Goal: Task Accomplishment & Management: Use online tool/utility

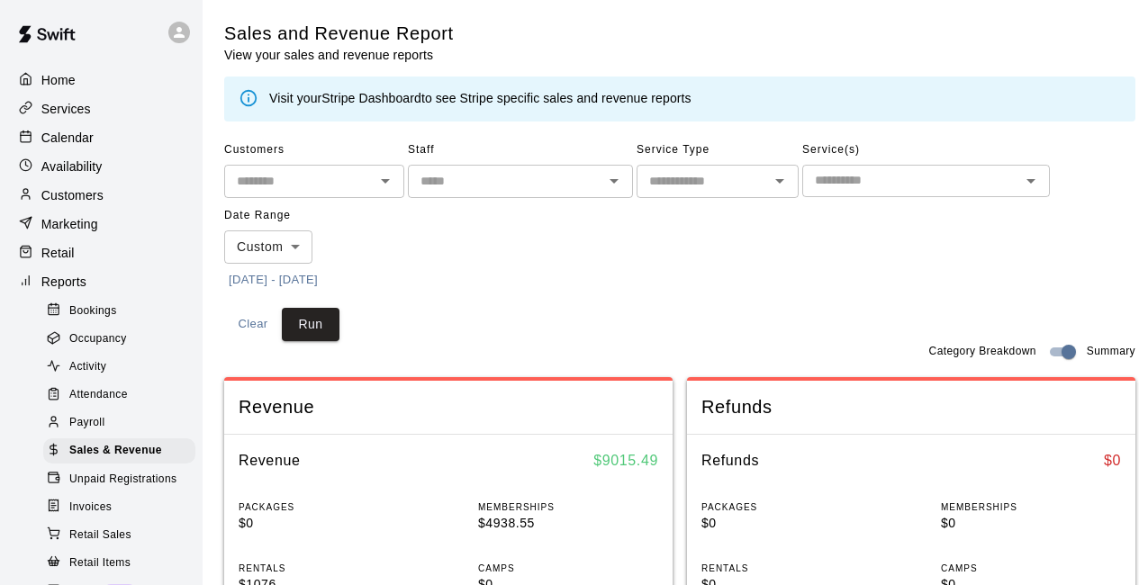
scroll to position [216, 0]
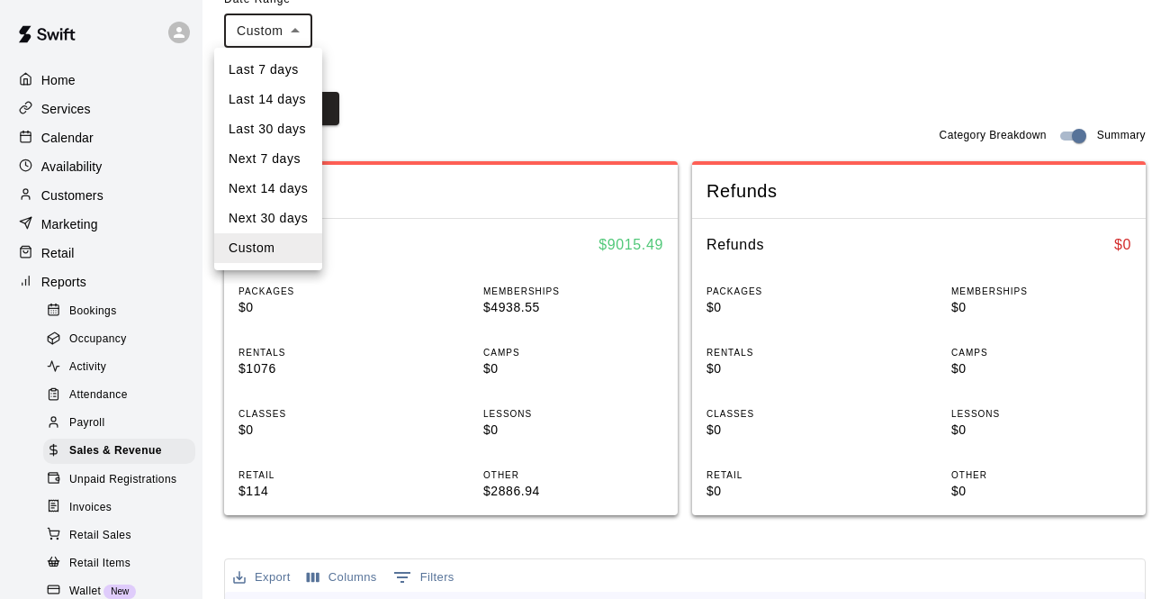
click at [294, 30] on body "Home Services Calendar Availability Customers Marketing Retail Reports Bookings…" at bounding box center [576, 489] width 1152 height 1411
click at [297, 243] on li "Custom" at bounding box center [268, 248] width 108 height 30
click at [295, 32] on body "Home Services Calendar Availability Customers Marketing Retail Reports Bookings…" at bounding box center [576, 489] width 1152 height 1411
click at [284, 103] on li "Last 14 days" at bounding box center [268, 100] width 108 height 30
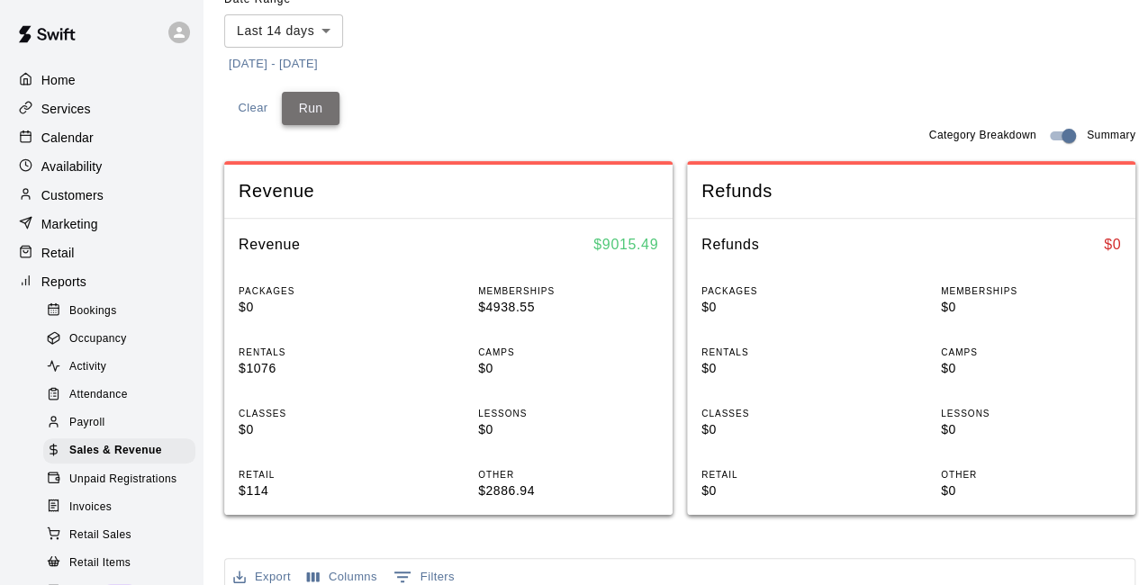
click at [320, 104] on button "Run" at bounding box center [311, 108] width 58 height 33
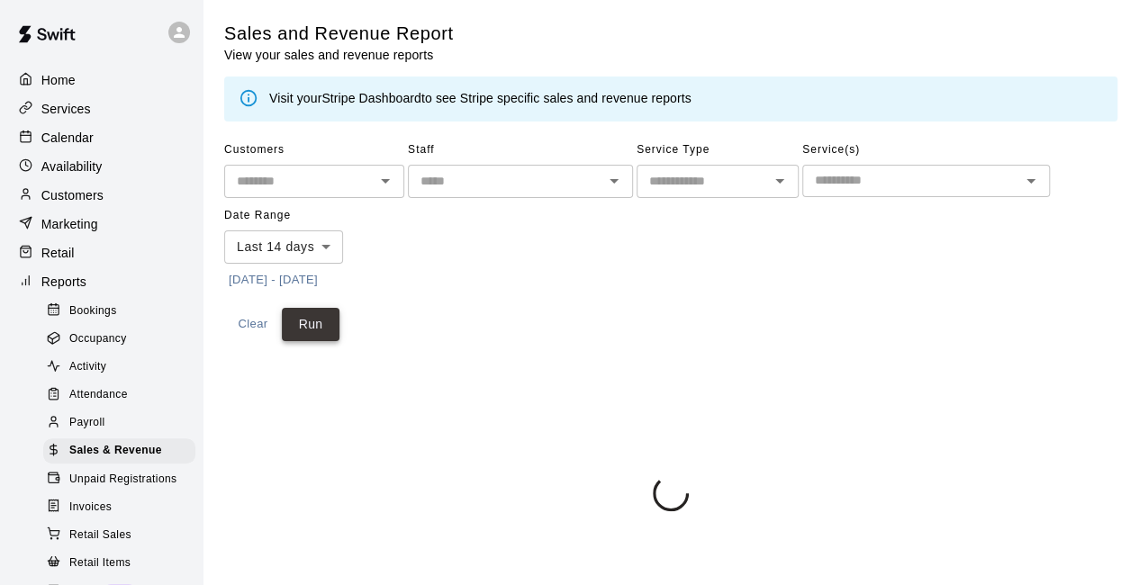
scroll to position [0, 0]
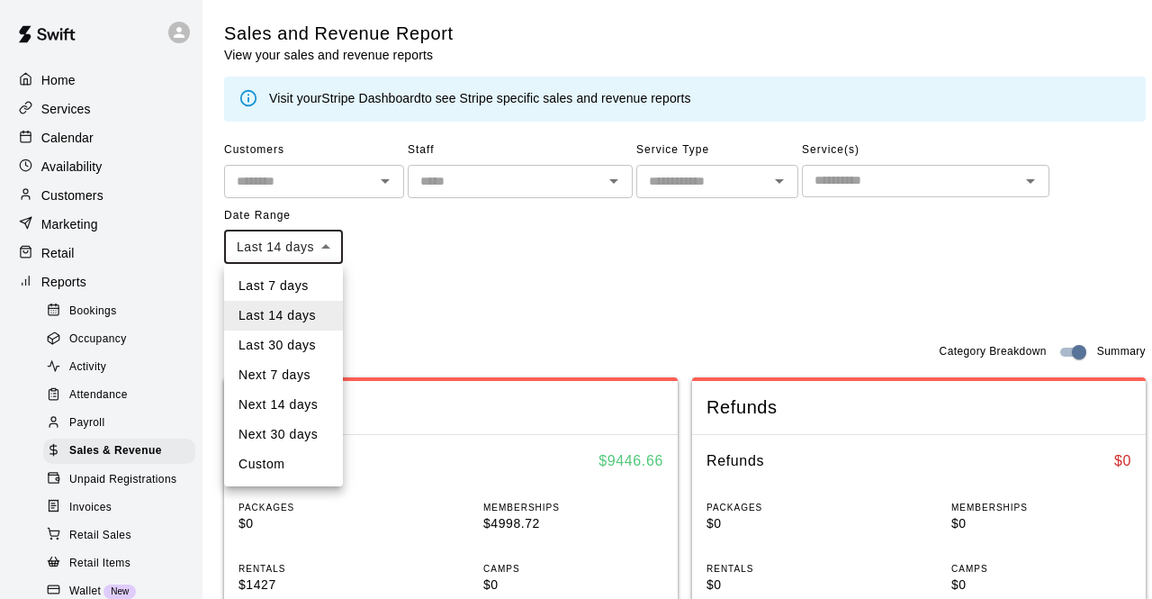
click at [313, 464] on li "Custom" at bounding box center [283, 464] width 119 height 30
type input "******"
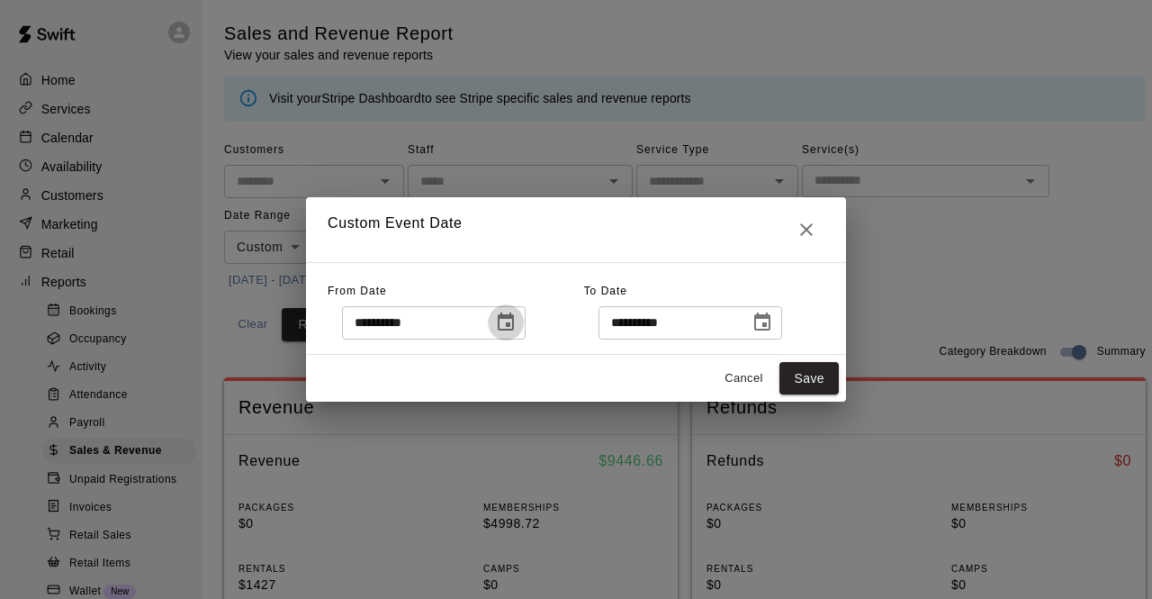
click at [517, 320] on icon "Choose date, selected date is Aug 28, 2025" at bounding box center [506, 322] width 22 height 22
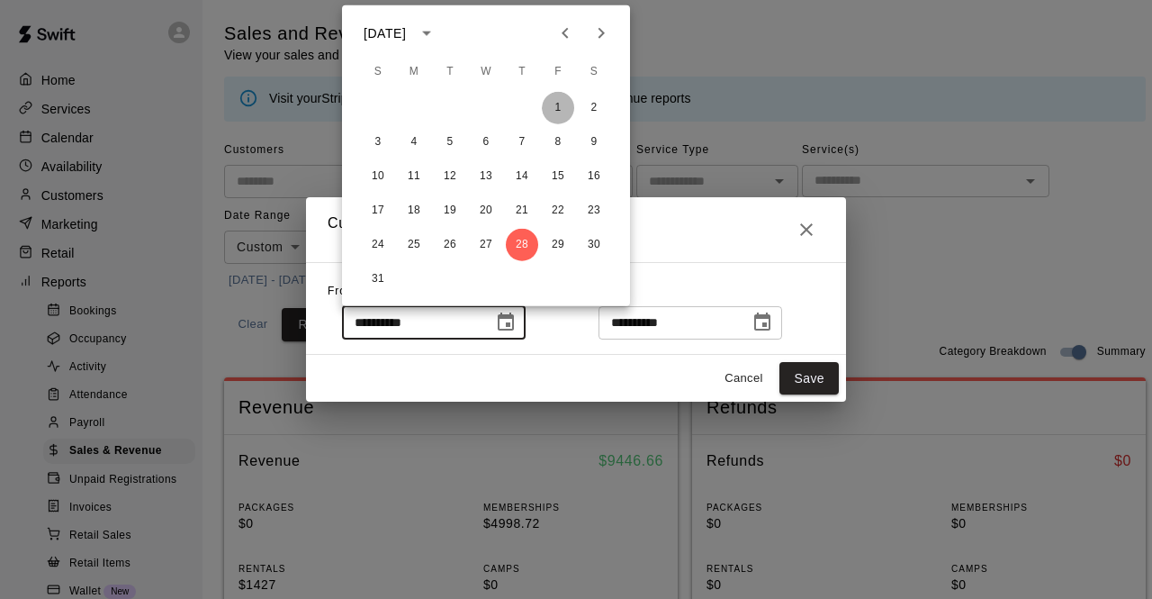
click at [558, 109] on button "1" at bounding box center [558, 108] width 32 height 32
type input "**********"
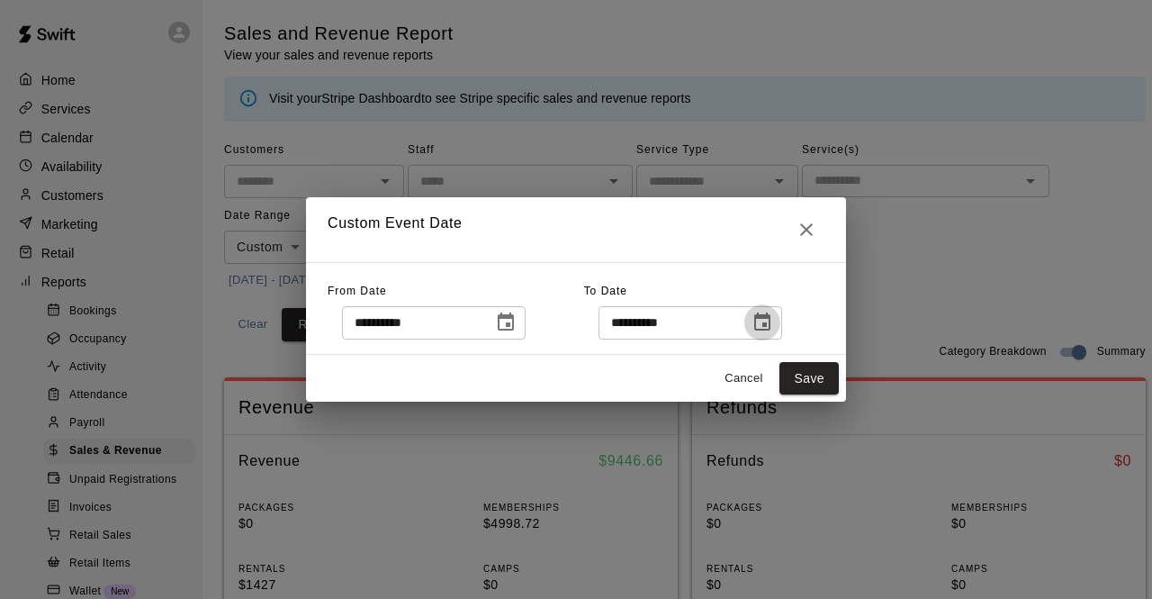
click at [773, 331] on icon "Choose date, selected date is Sep 11, 2025" at bounding box center [763, 322] width 22 height 22
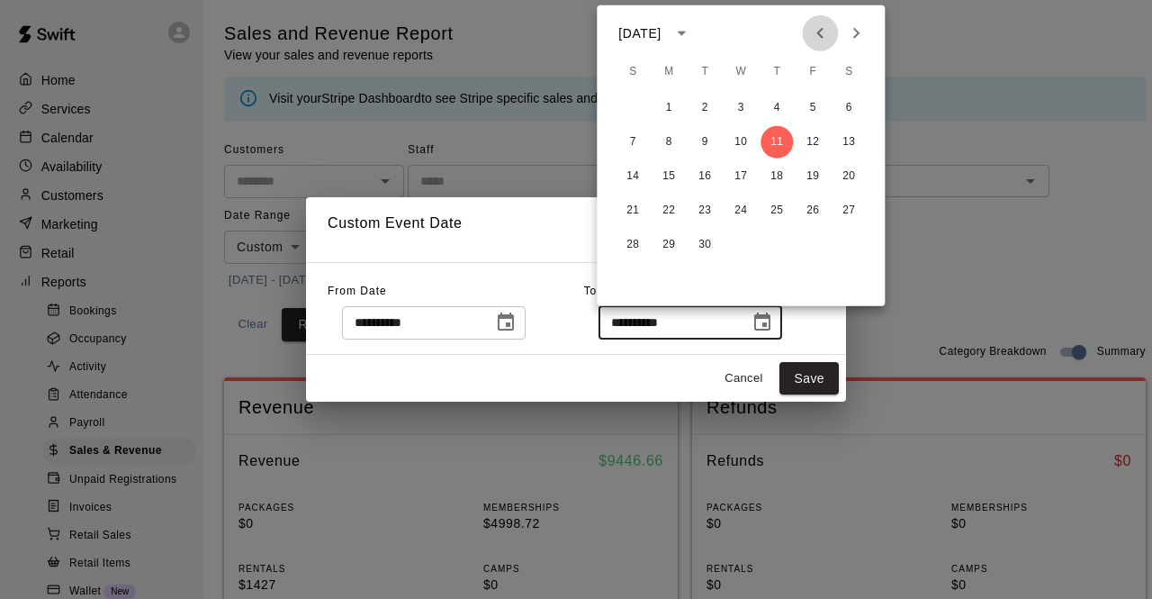
click at [823, 35] on icon "Previous month" at bounding box center [820, 34] width 22 height 22
click at [621, 287] on button "31" at bounding box center [633, 279] width 32 height 32
type input "**********"
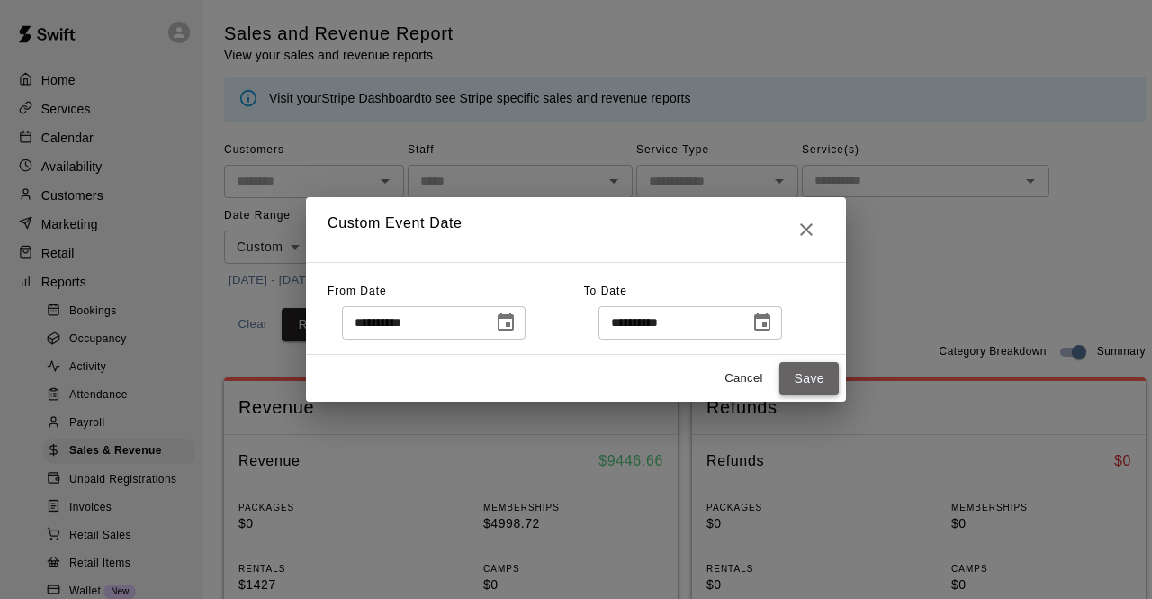
click at [814, 372] on button "Save" at bounding box center [808, 378] width 59 height 33
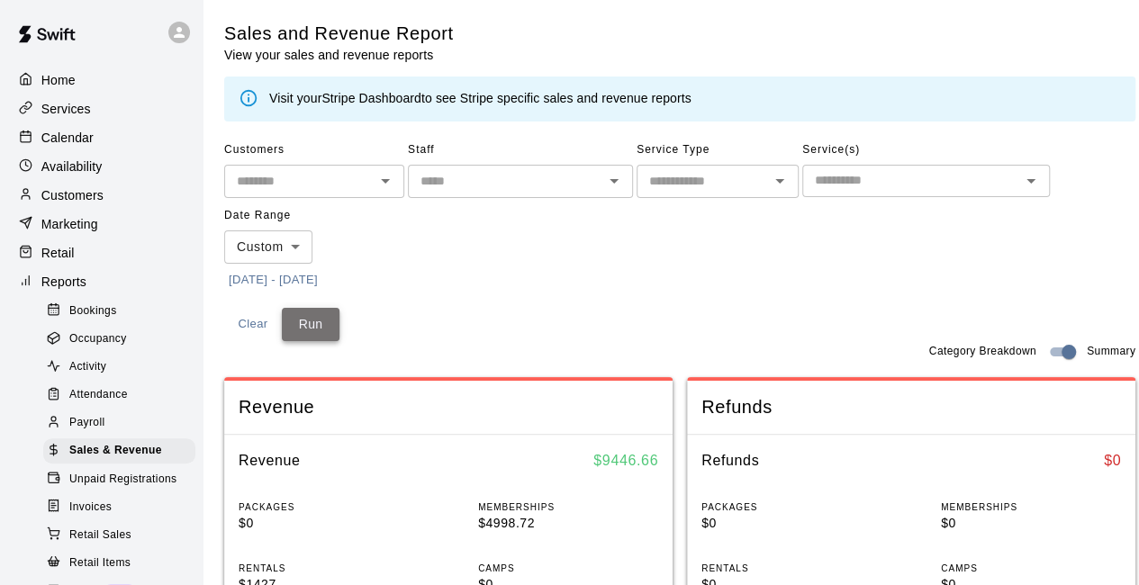
click at [301, 332] on button "Run" at bounding box center [311, 324] width 58 height 33
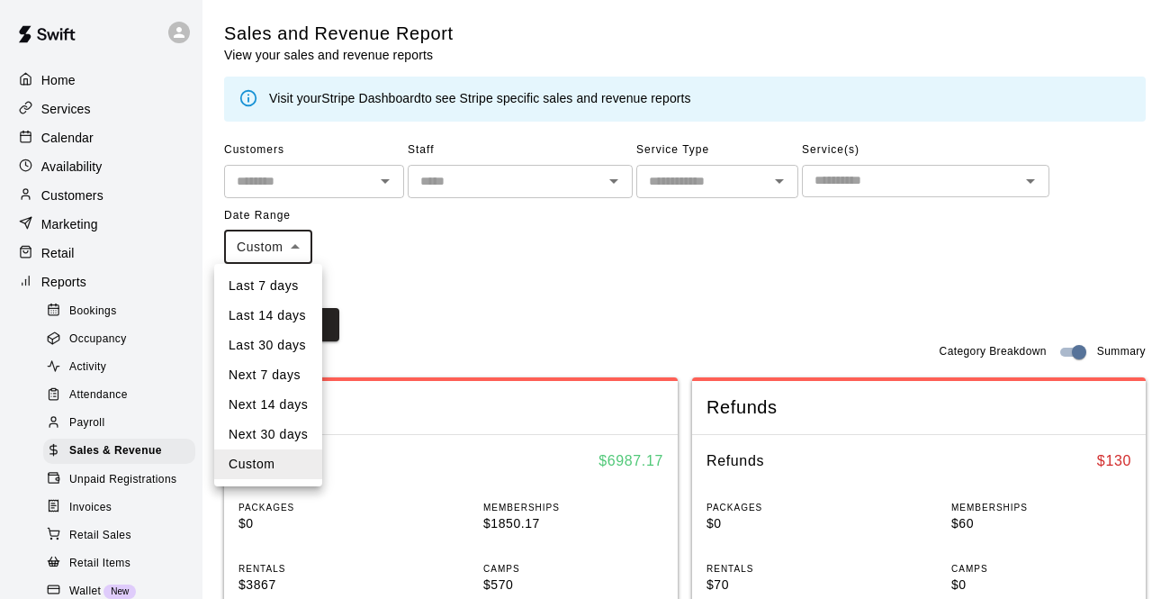
click at [283, 349] on li "Last 30 days" at bounding box center [268, 345] width 108 height 30
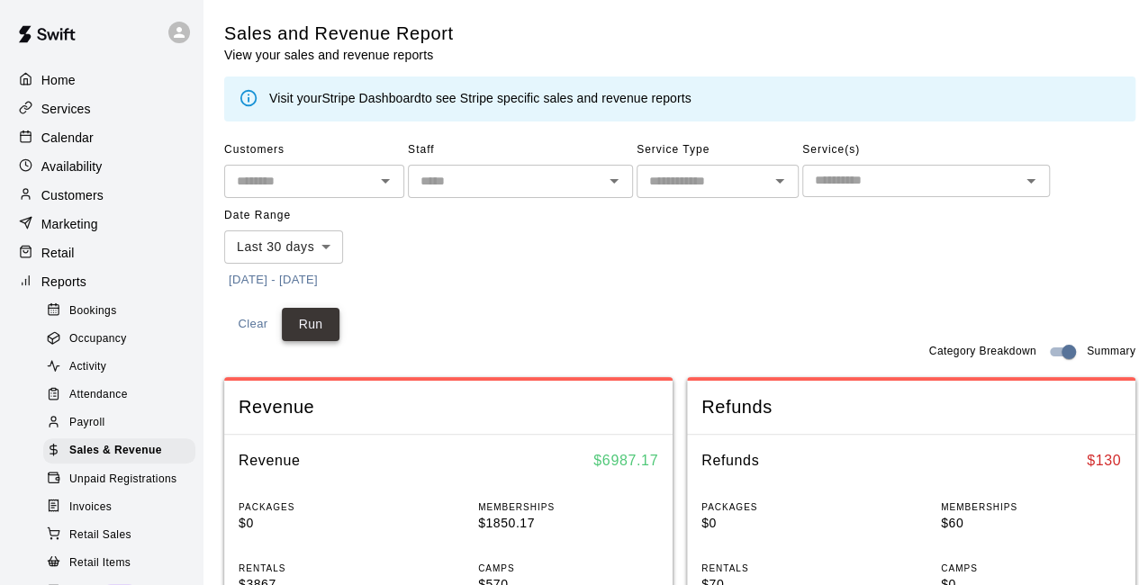
click at [303, 332] on button "Run" at bounding box center [311, 324] width 58 height 33
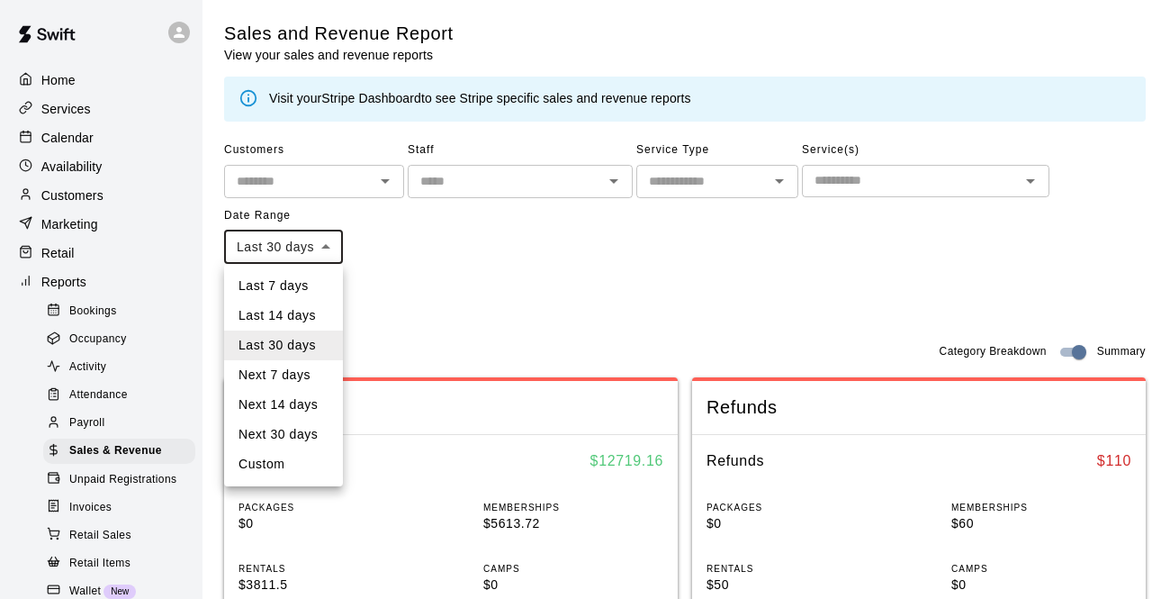
click at [303, 471] on li "Custom" at bounding box center [283, 464] width 119 height 30
type input "******"
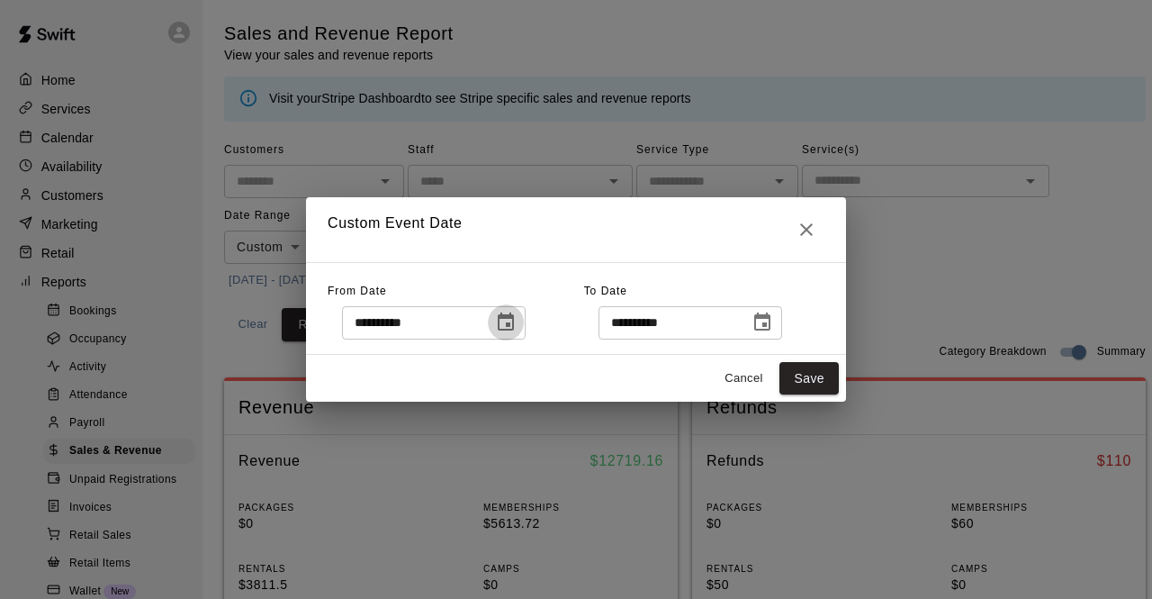
click at [514, 326] on icon "Choose date, selected date is Aug 12, 2025" at bounding box center [506, 321] width 16 height 18
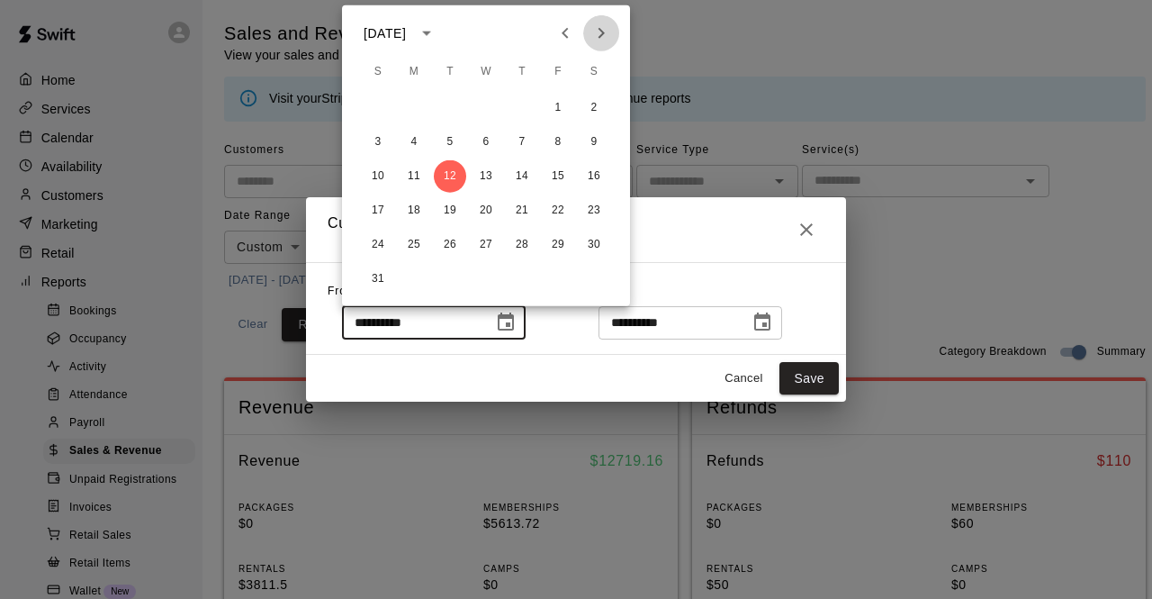
click at [600, 37] on icon "Next month" at bounding box center [602, 33] width 6 height 11
click at [417, 106] on button "1" at bounding box center [414, 108] width 32 height 32
type input "**********"
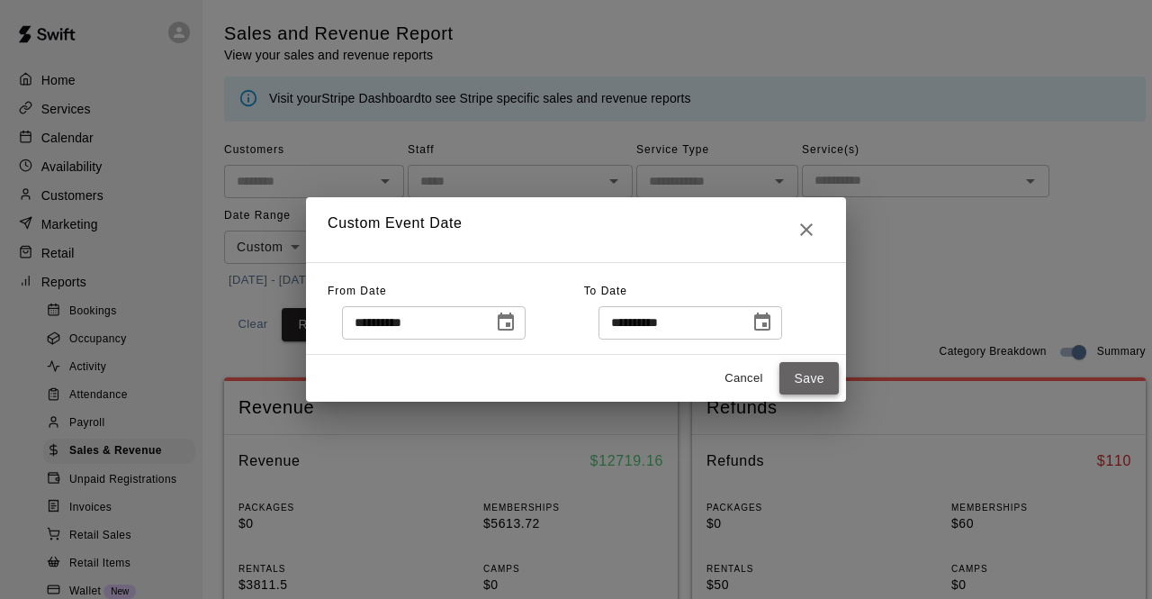
click at [814, 377] on button "Save" at bounding box center [808, 378] width 59 height 33
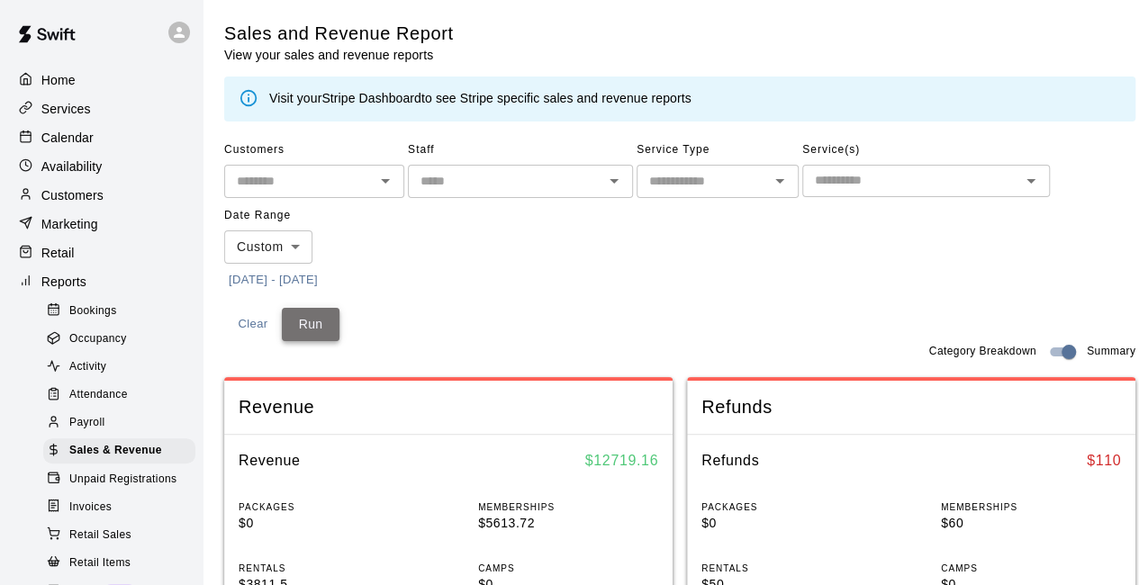
click at [318, 325] on button "Run" at bounding box center [311, 324] width 58 height 33
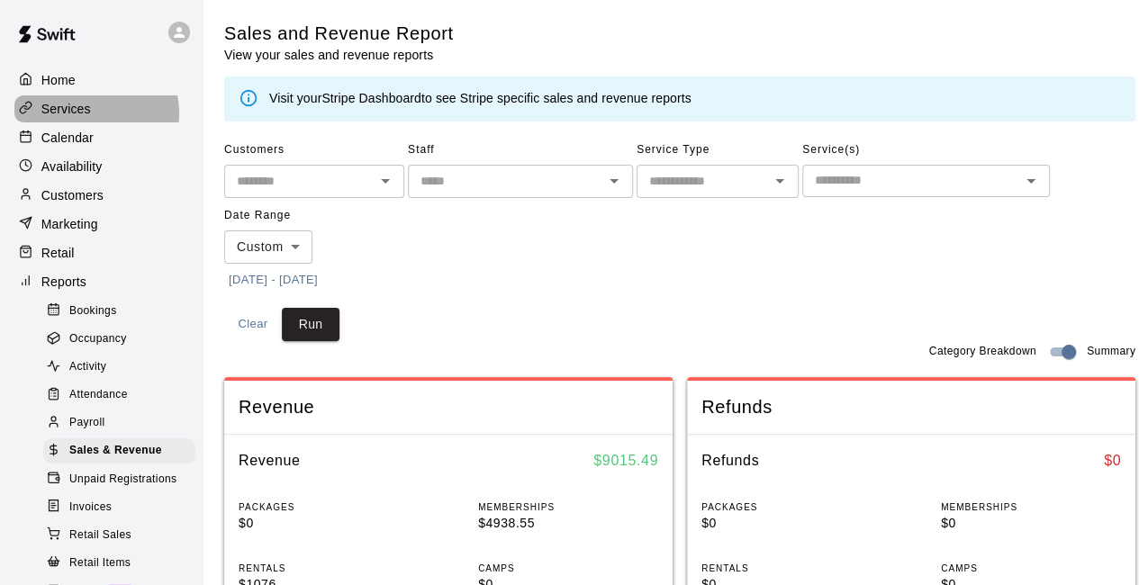
click at [95, 114] on div "Services" at bounding box center [101, 108] width 174 height 27
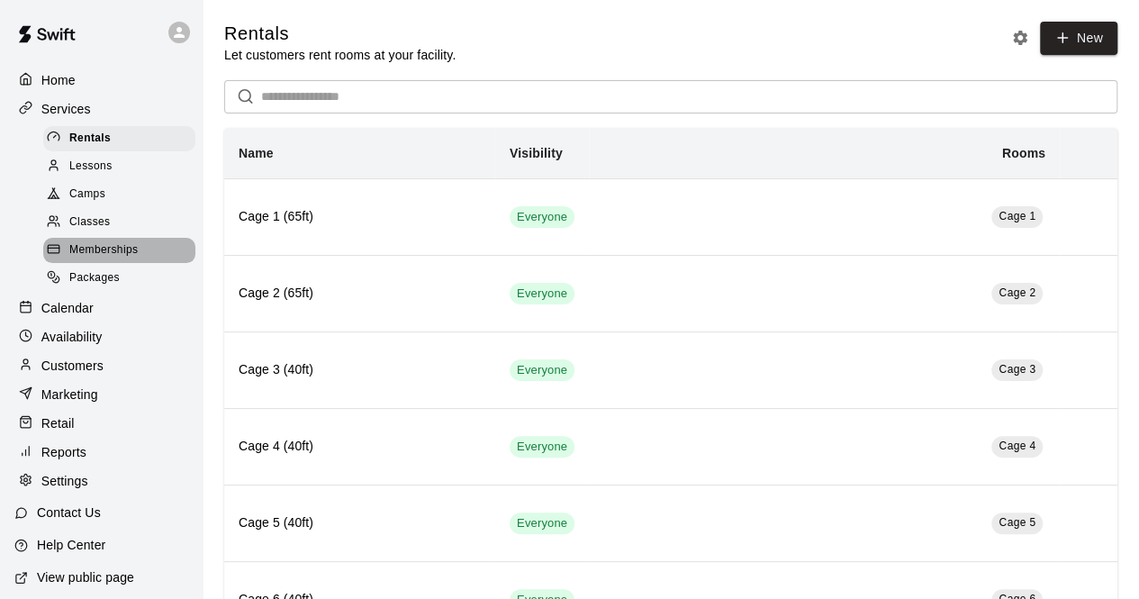
click at [137, 259] on span "Memberships" at bounding box center [103, 250] width 68 height 18
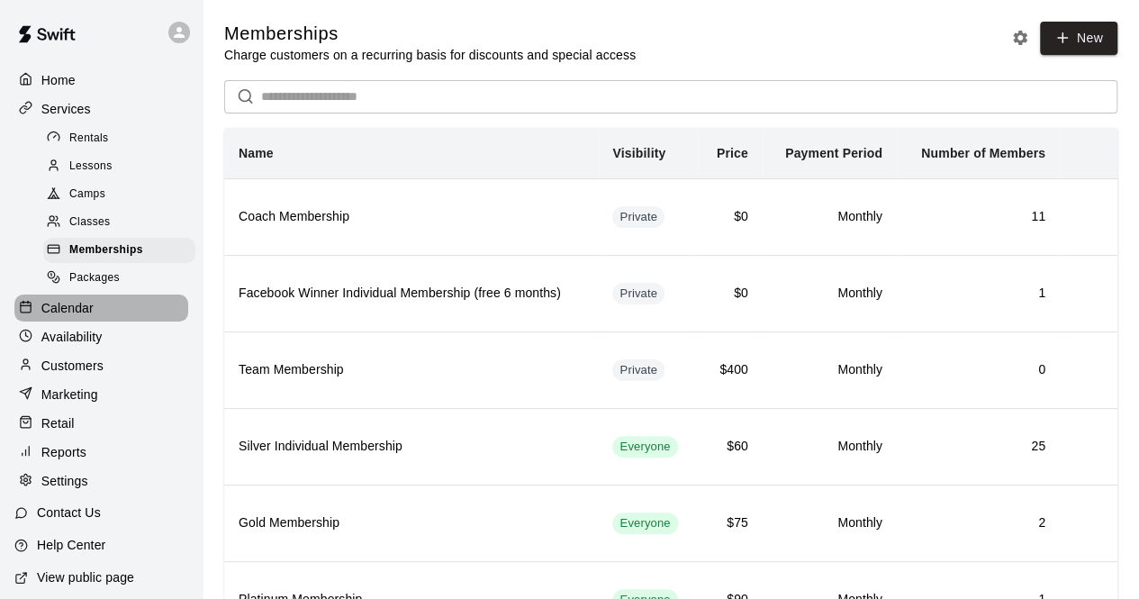
click at [106, 320] on div "Calendar" at bounding box center [101, 307] width 174 height 27
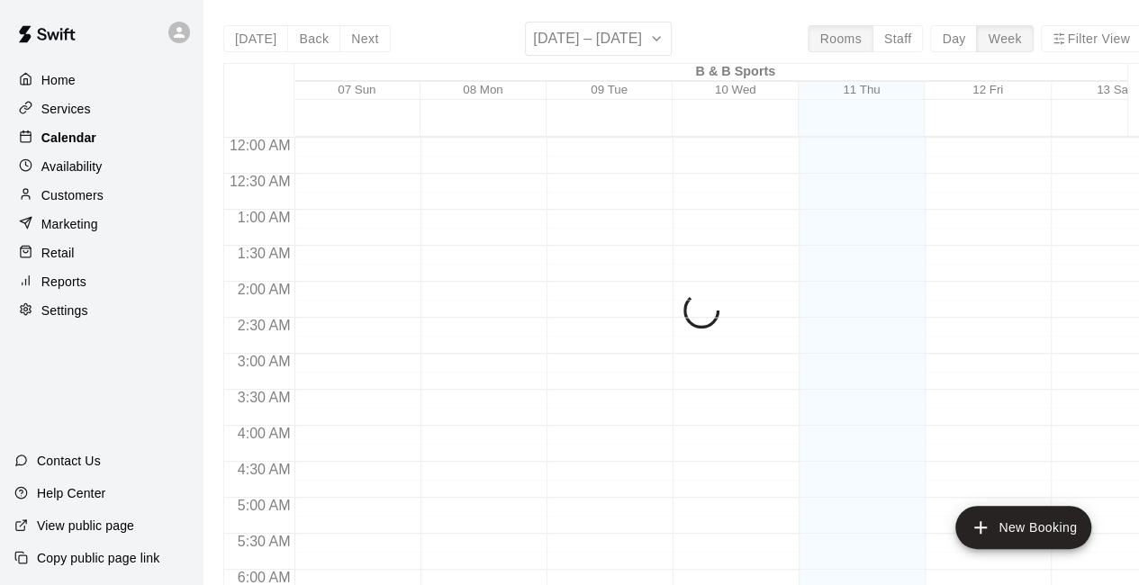
scroll to position [1174, 0]
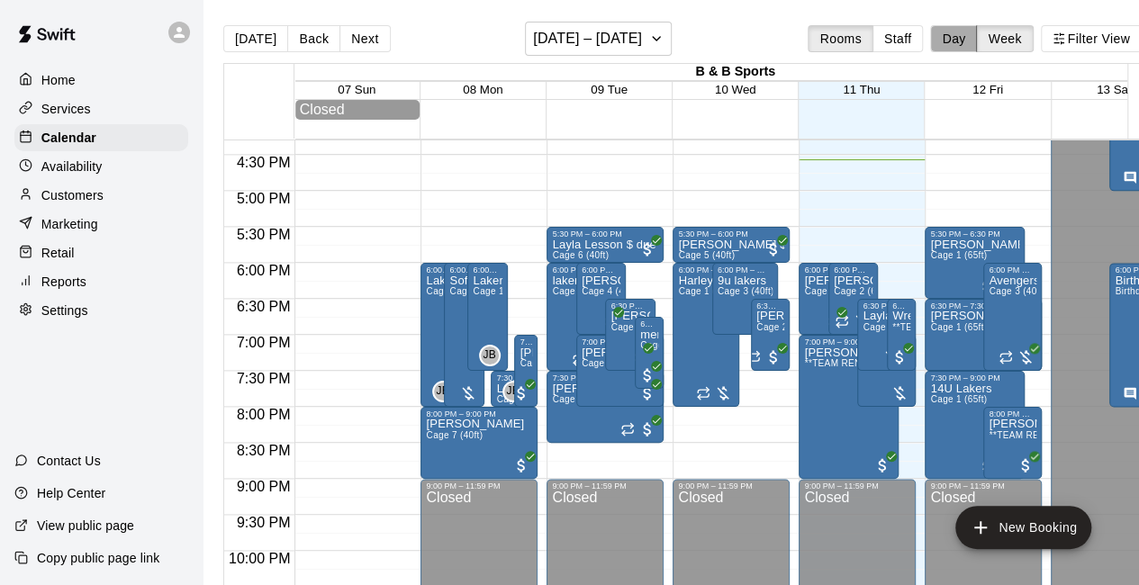
click at [964, 37] on button "Day" at bounding box center [953, 38] width 47 height 27
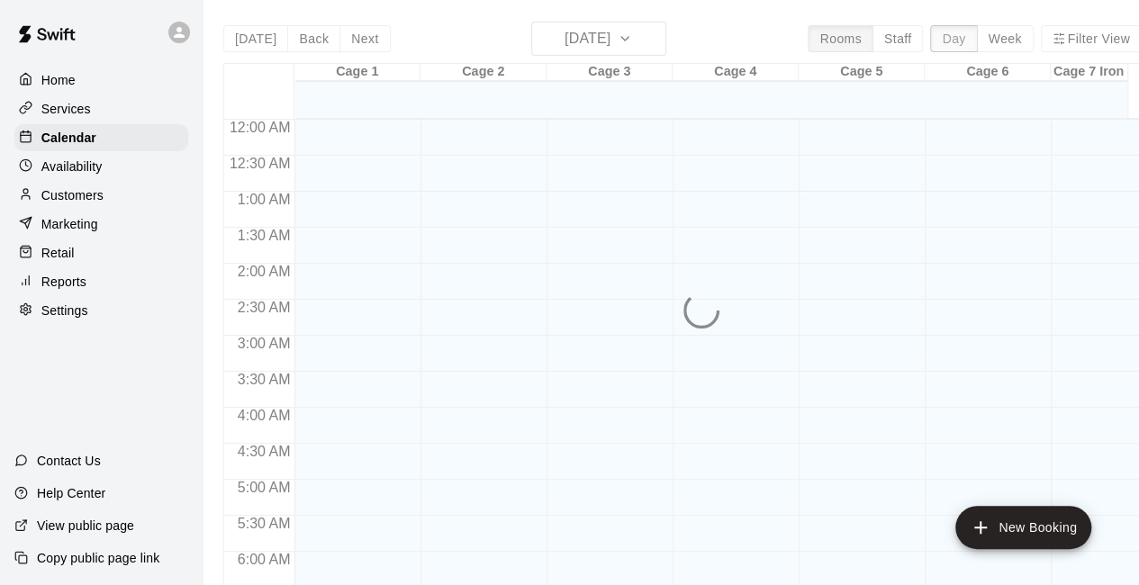
scroll to position [1193, 0]
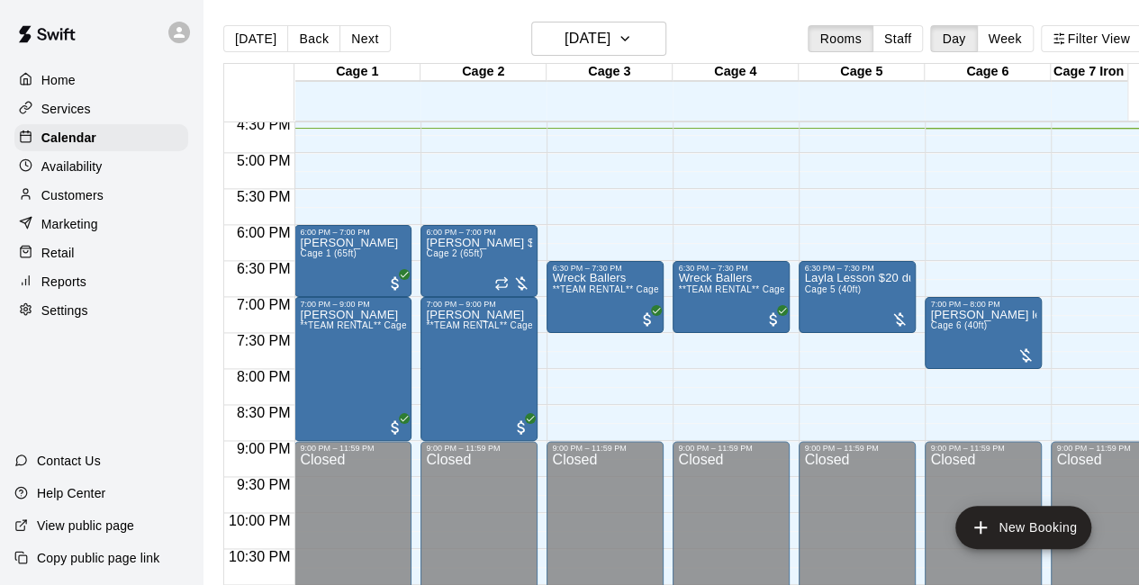
click at [119, 201] on div "Customers" at bounding box center [101, 195] width 174 height 27
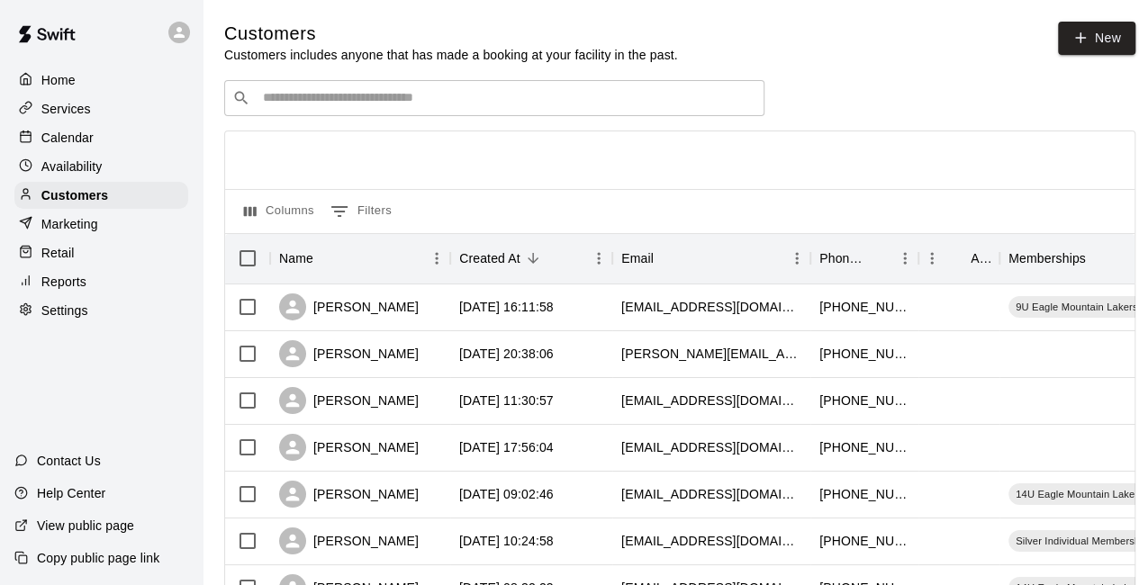
click at [271, 99] on input "Search customers by name or email" at bounding box center [506, 98] width 499 height 18
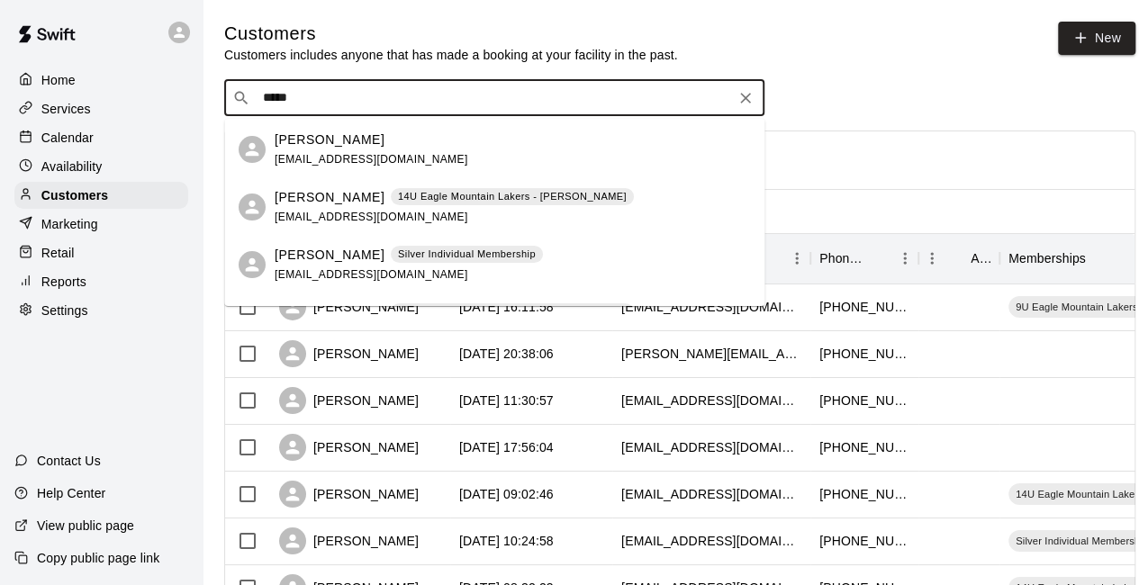
scroll to position [72, 0]
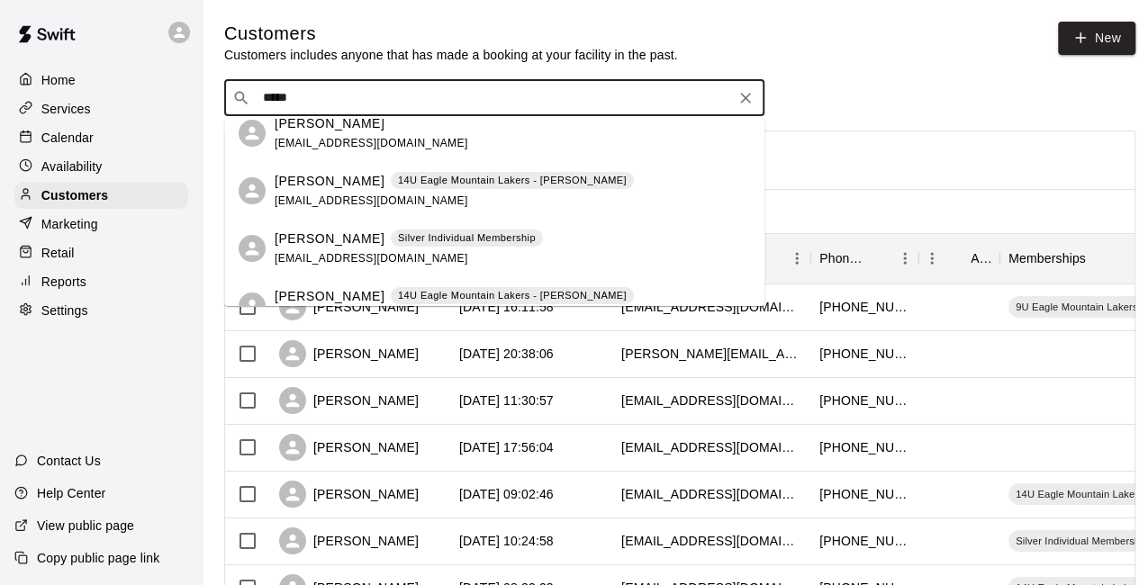
type input "*****"
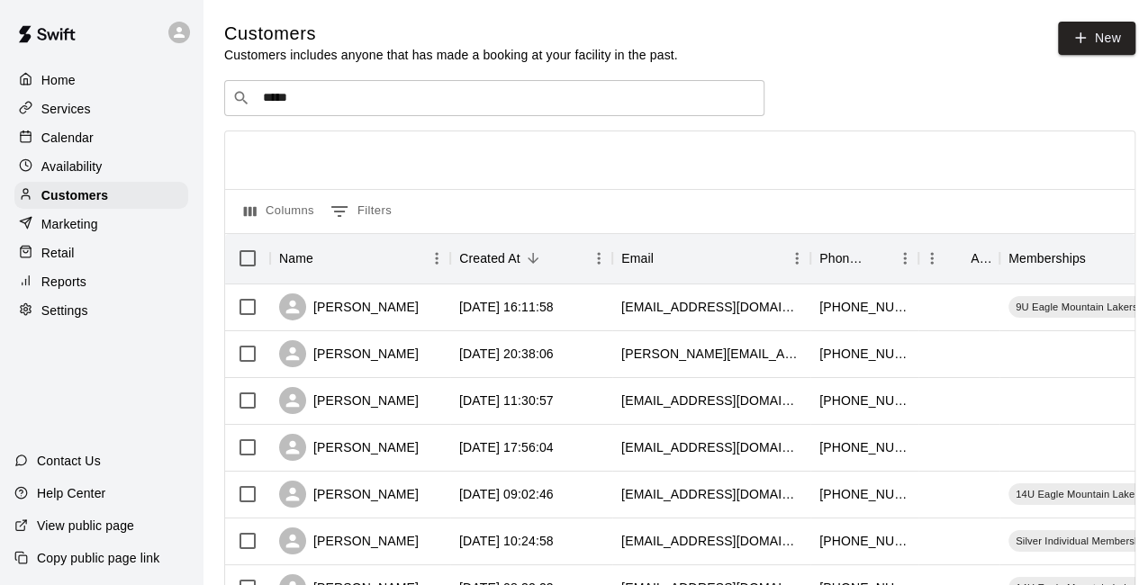
click at [109, 140] on div "Calendar" at bounding box center [101, 137] width 174 height 27
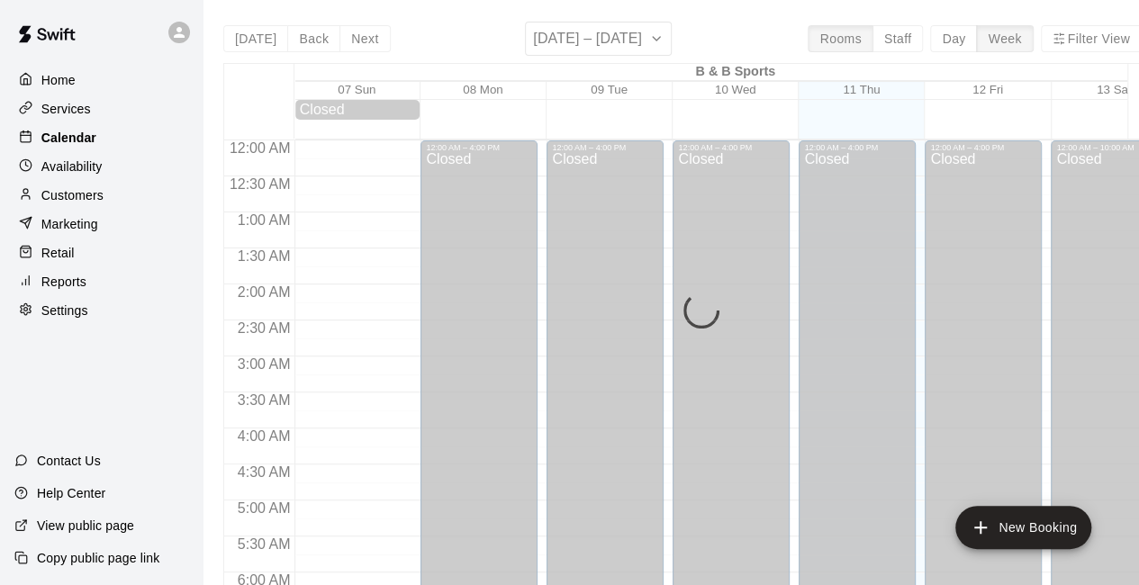
scroll to position [1174, 0]
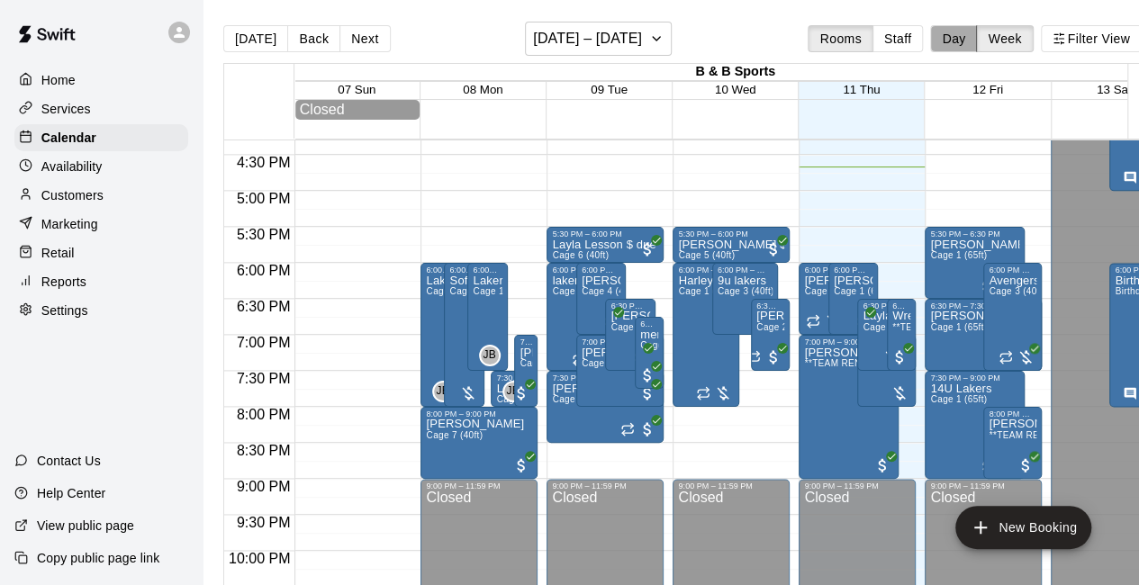
click at [972, 37] on button "Day" at bounding box center [953, 38] width 47 height 27
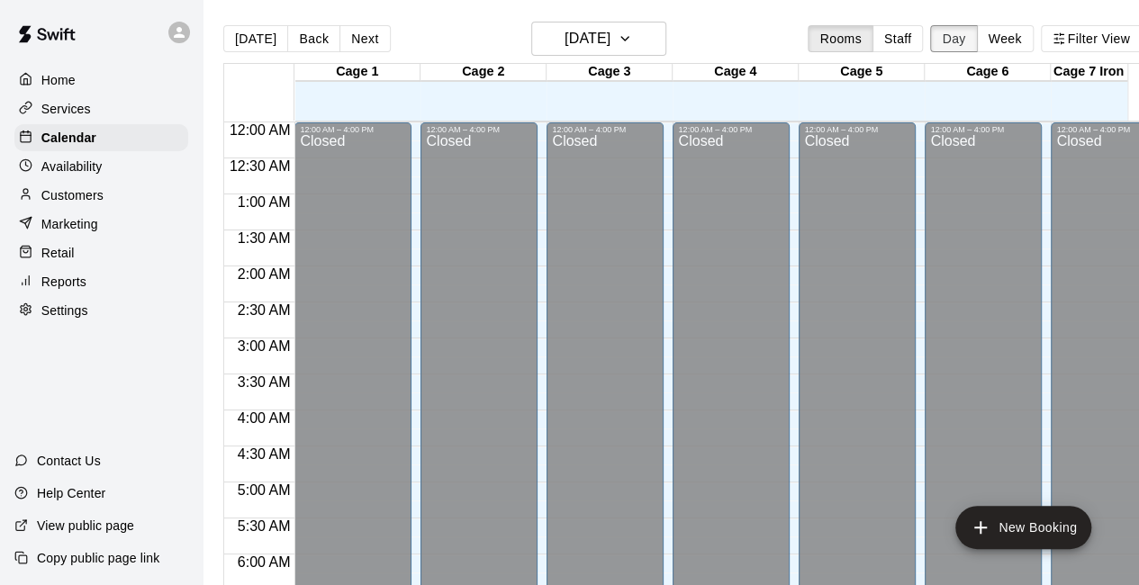
scroll to position [1201, 0]
